Goal: Task Accomplishment & Management: Manage account settings

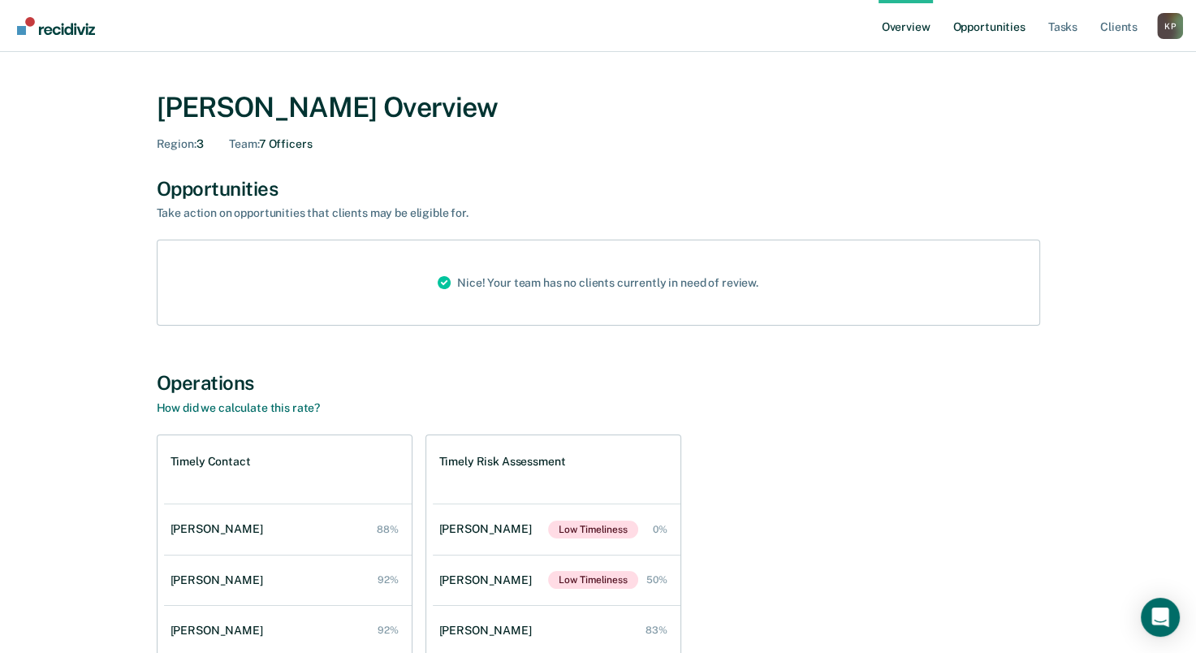
click at [973, 13] on link "Opportunities" at bounding box center [988, 26] width 79 height 52
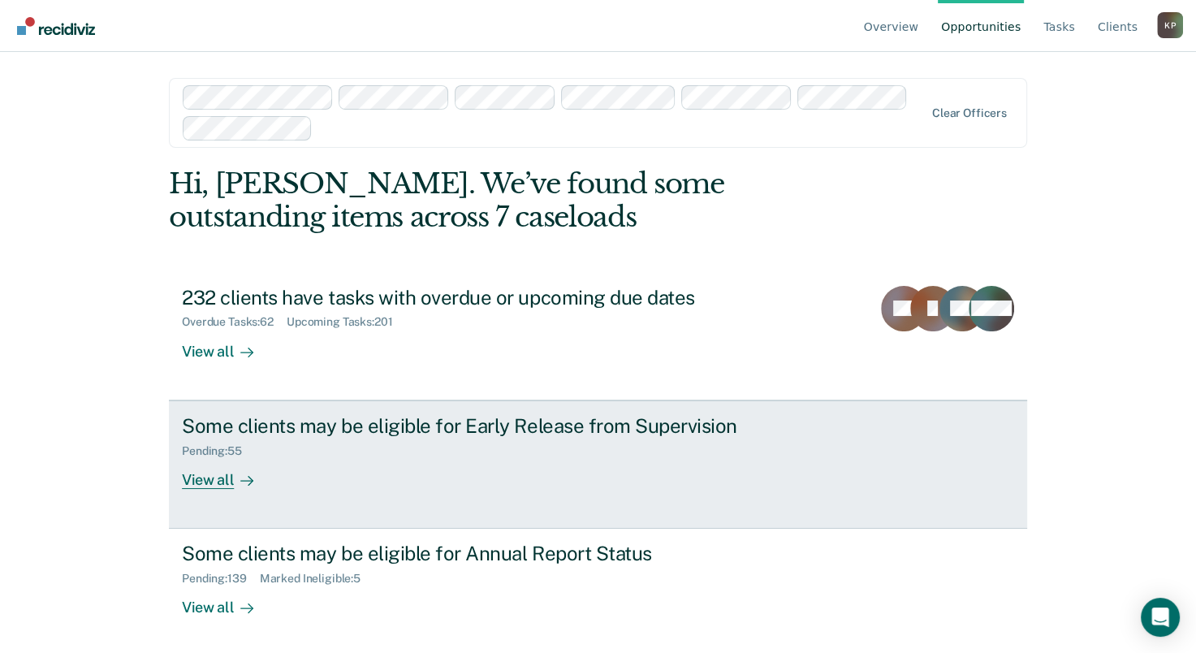
scroll to position [2, 0]
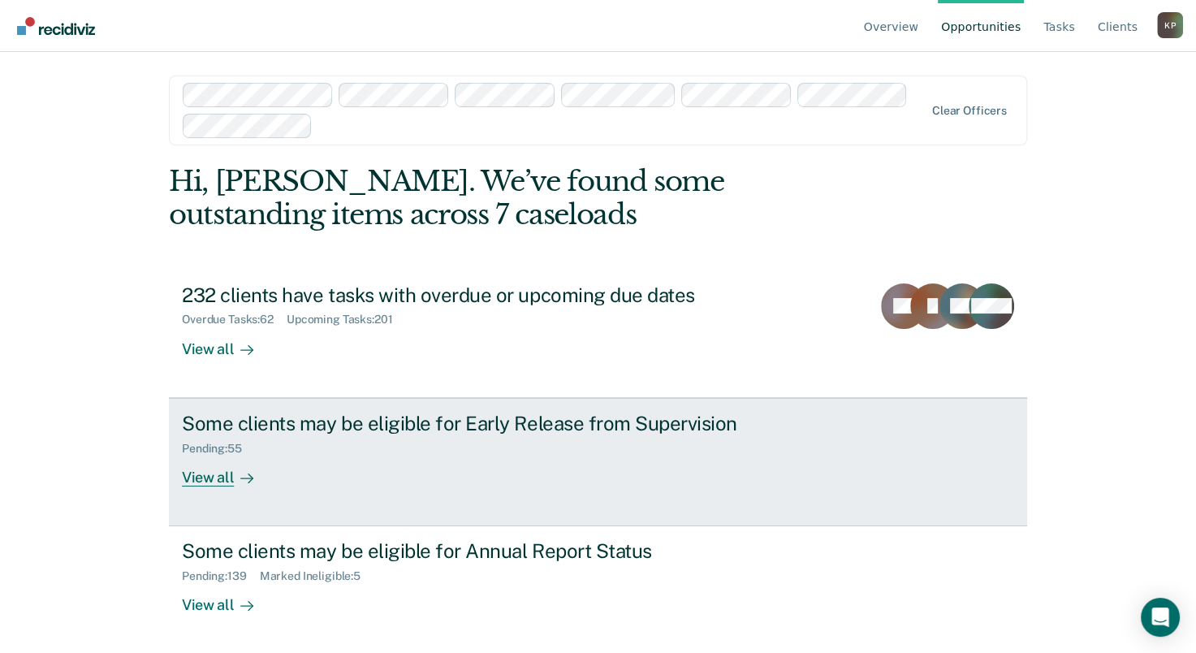
click at [490, 441] on div "Pending : 55" at bounding box center [467, 445] width 570 height 20
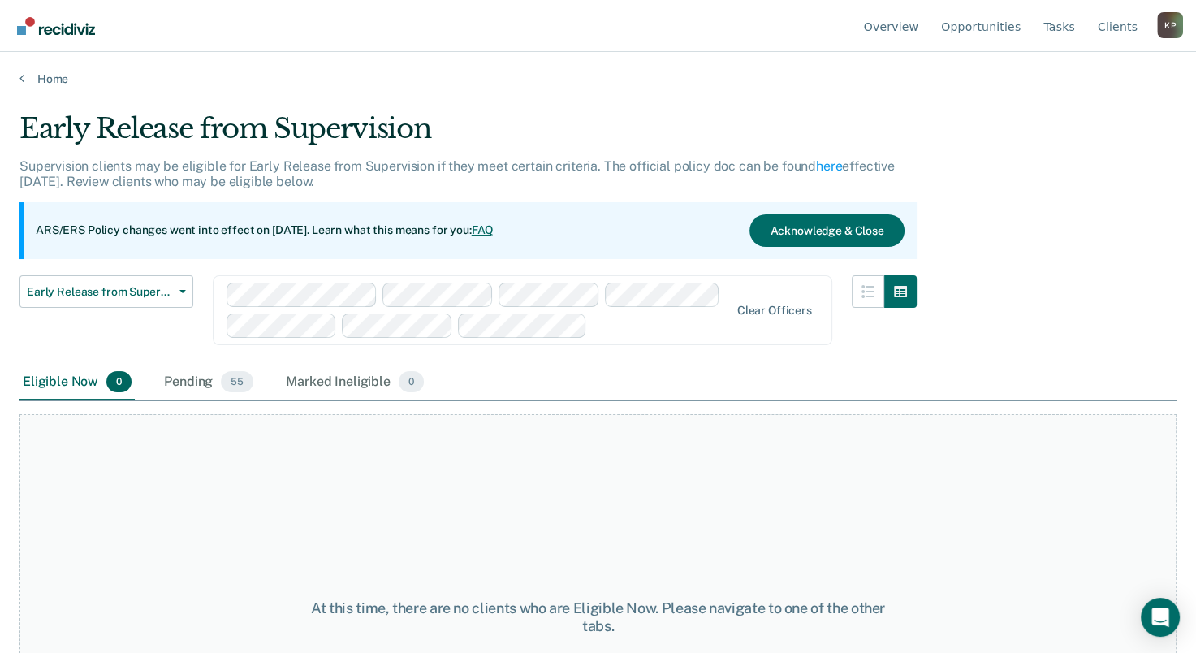
click at [517, 368] on div "Eligible Now 0 Pending 55 Marked Ineligible 0" at bounding box center [597, 383] width 1157 height 37
click at [208, 378] on div "Pending 55" at bounding box center [209, 383] width 96 height 36
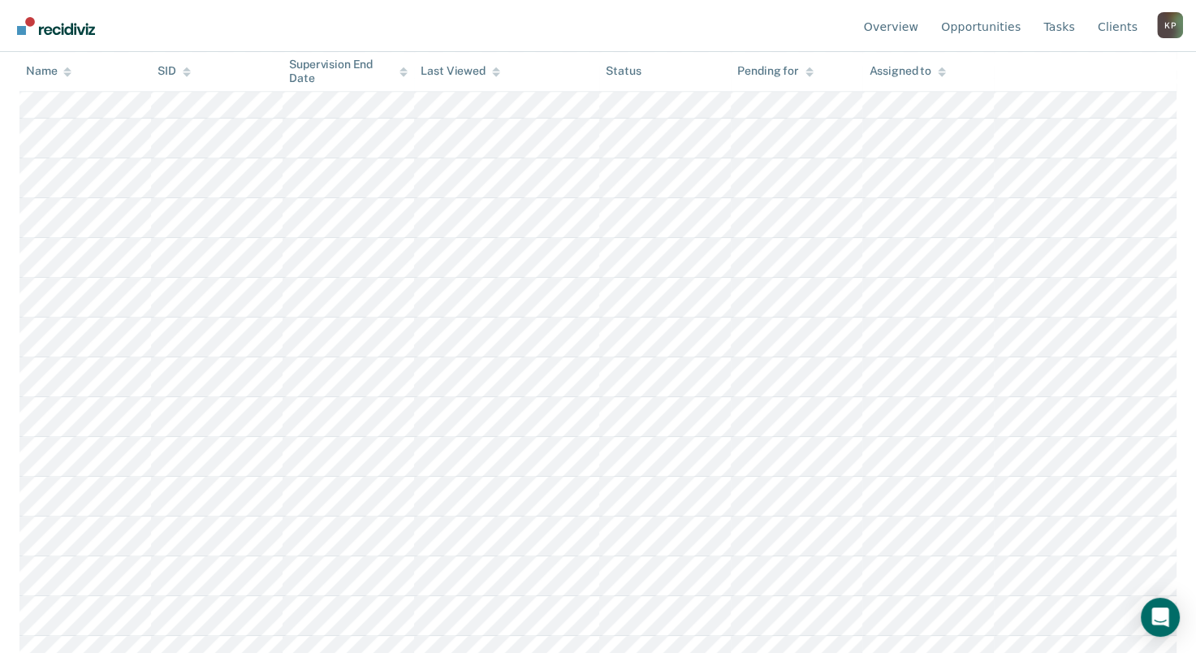
scroll to position [270, 0]
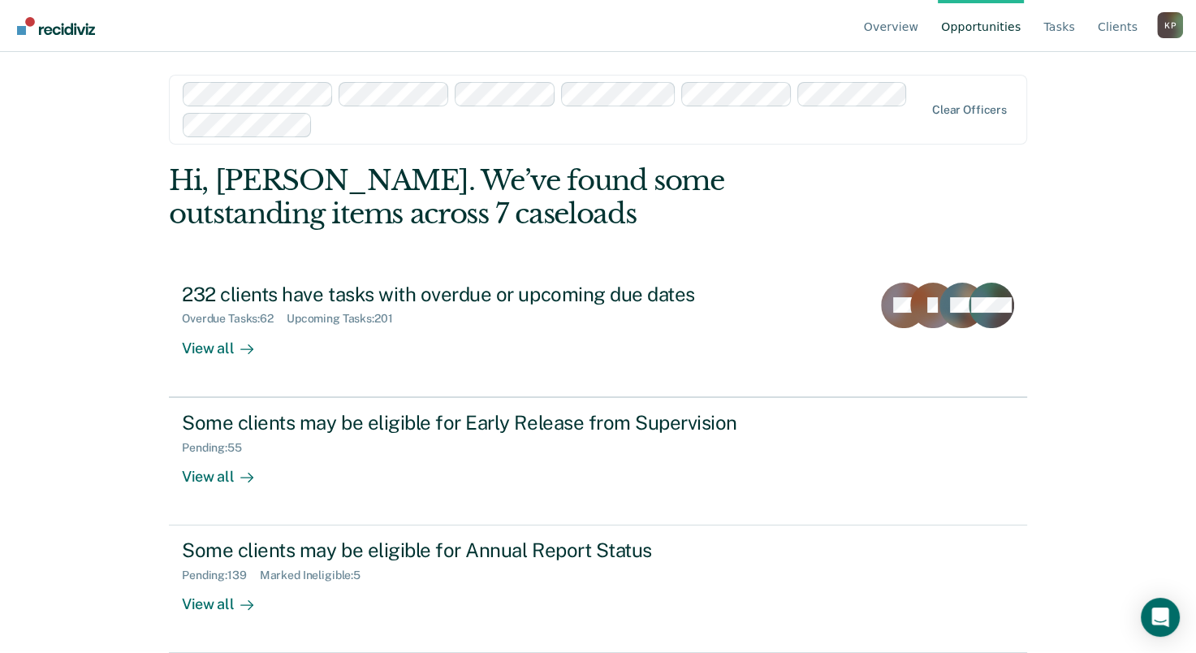
scroll to position [2, 0]
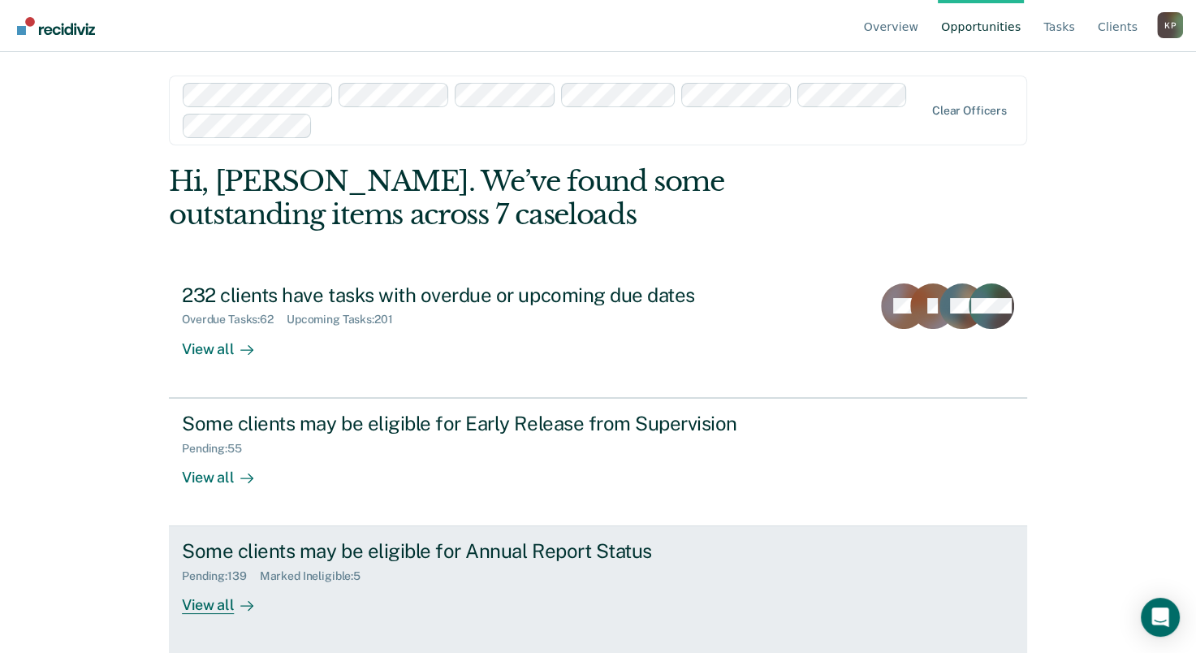
click at [344, 593] on div "Some clients may be eligible for Annual Report Status Pending : 139 Marked Inel…" at bounding box center [486, 576] width 609 height 75
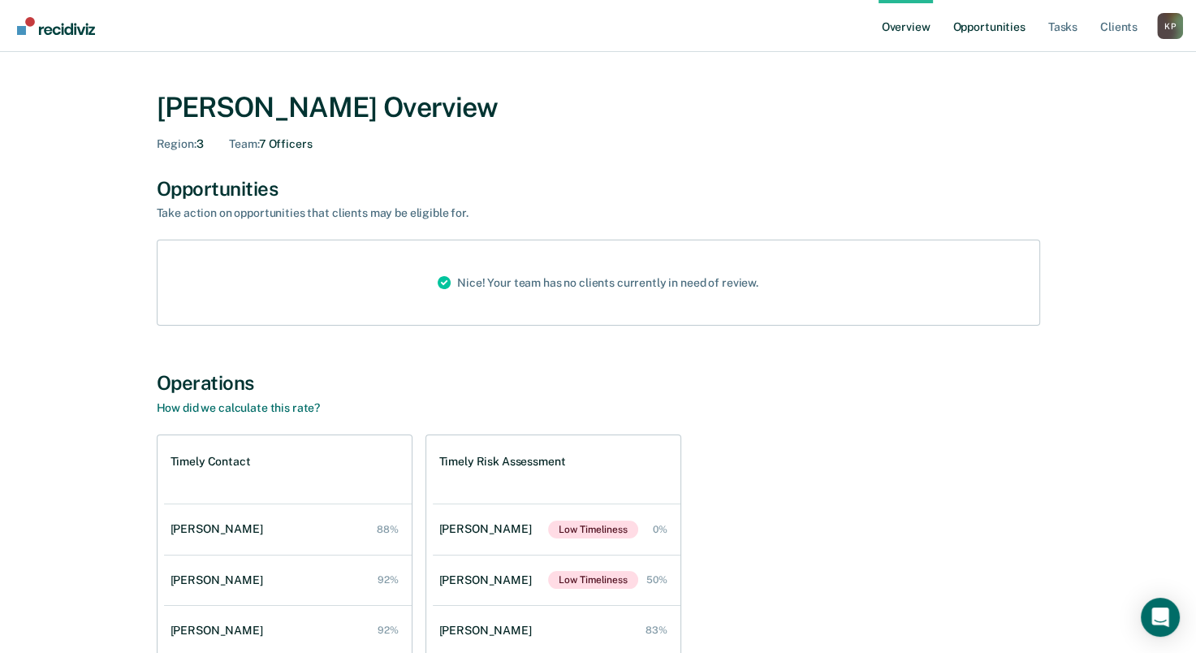
click at [987, 31] on link "Opportunities" at bounding box center [988, 26] width 79 height 52
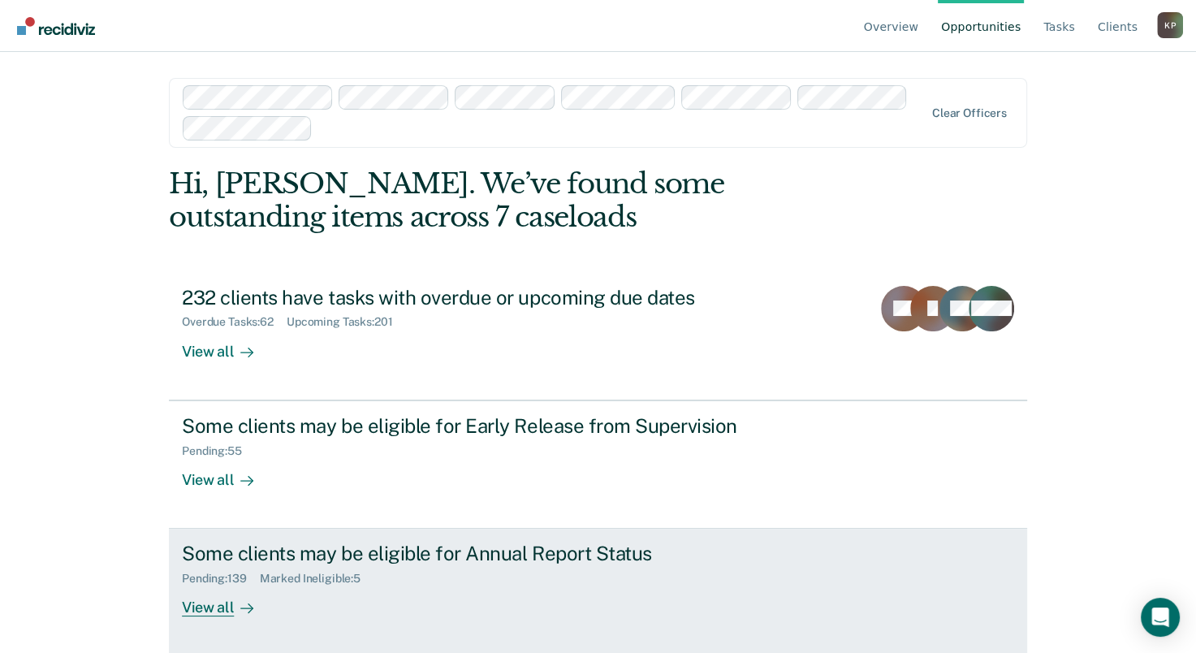
click at [347, 542] on div "Some clients may be eligible for Annual Report Status" at bounding box center [467, 554] width 570 height 24
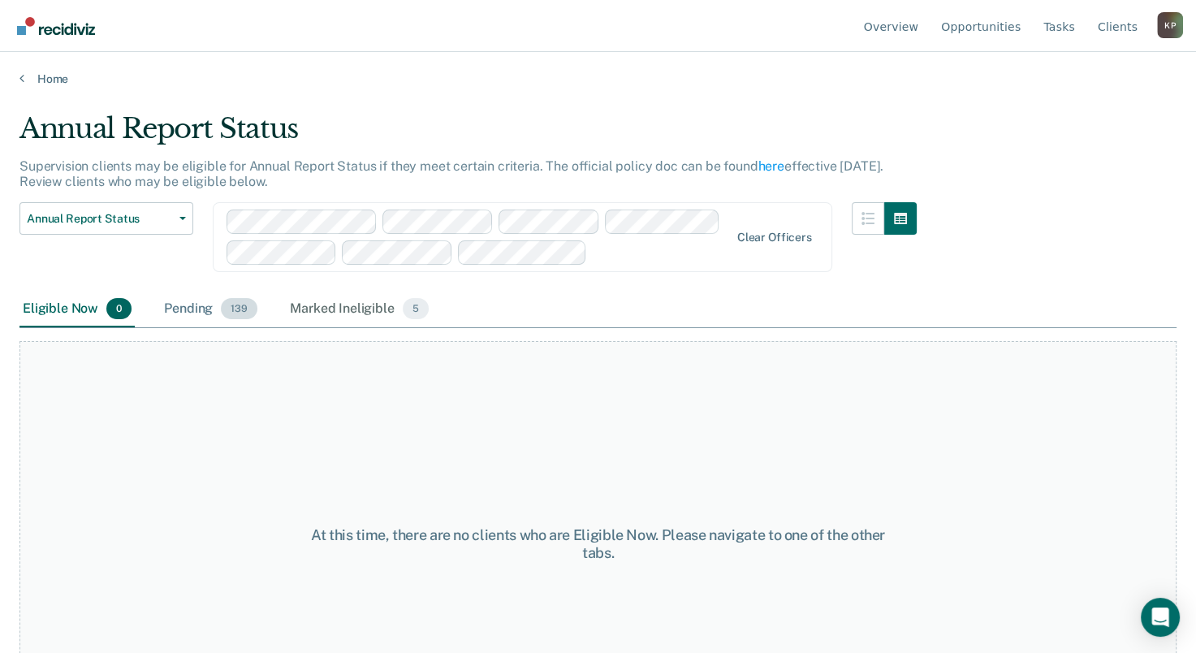
click at [197, 315] on div "Pending 139" at bounding box center [211, 309] width 100 height 36
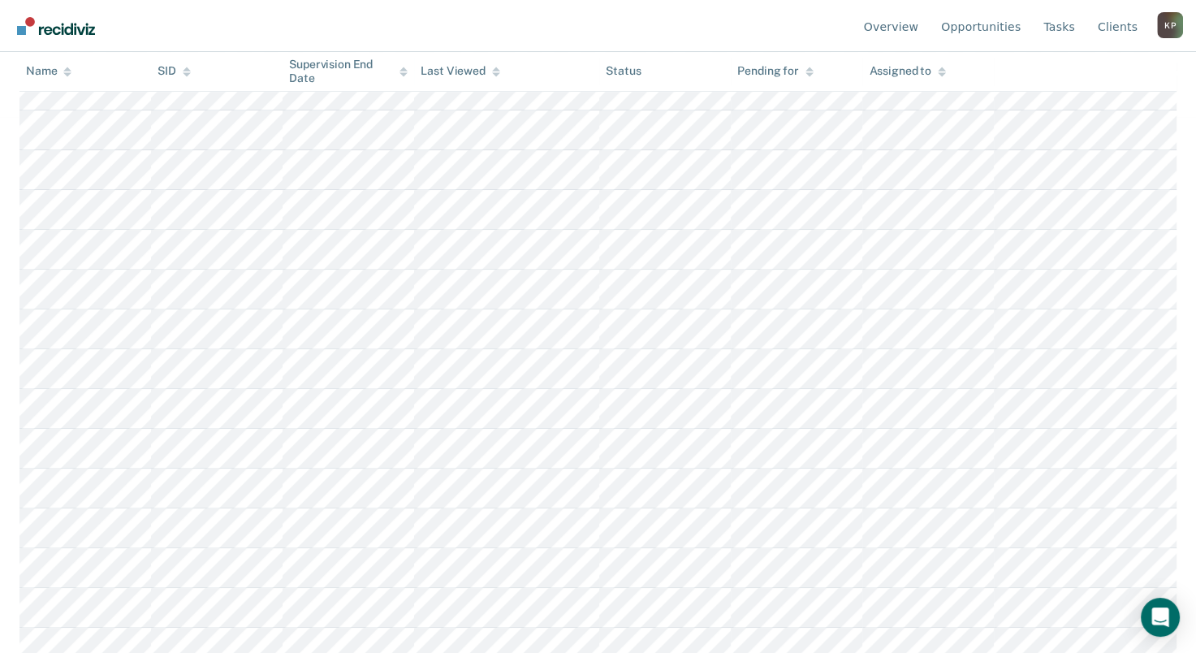
scroll to position [1452, 0]
